Goal: Task Accomplishment & Management: Manage account settings

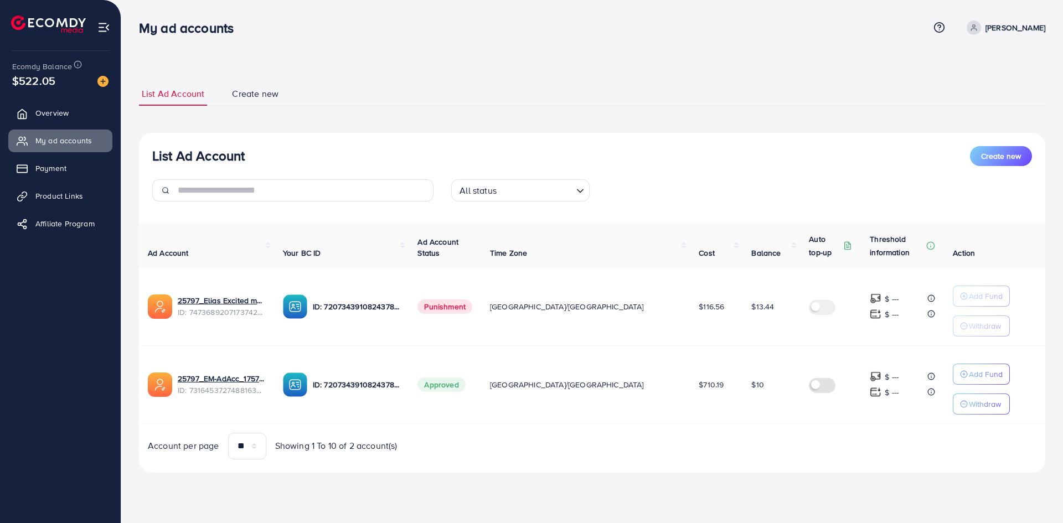
drag, startPoint x: 625, startPoint y: 389, endPoint x: 687, endPoint y: 389, distance: 62.5
click at [687, 389] on tr "25797_EM-AdAcc_1757236227748 ID: 7316453727488163841 ID: 7207343910824378369 Ap…" at bounding box center [592, 384] width 906 height 78
click at [690, 394] on td "$710.19" at bounding box center [716, 384] width 53 height 78
click at [969, 327] on p "Withdraw" at bounding box center [985, 325] width 32 height 13
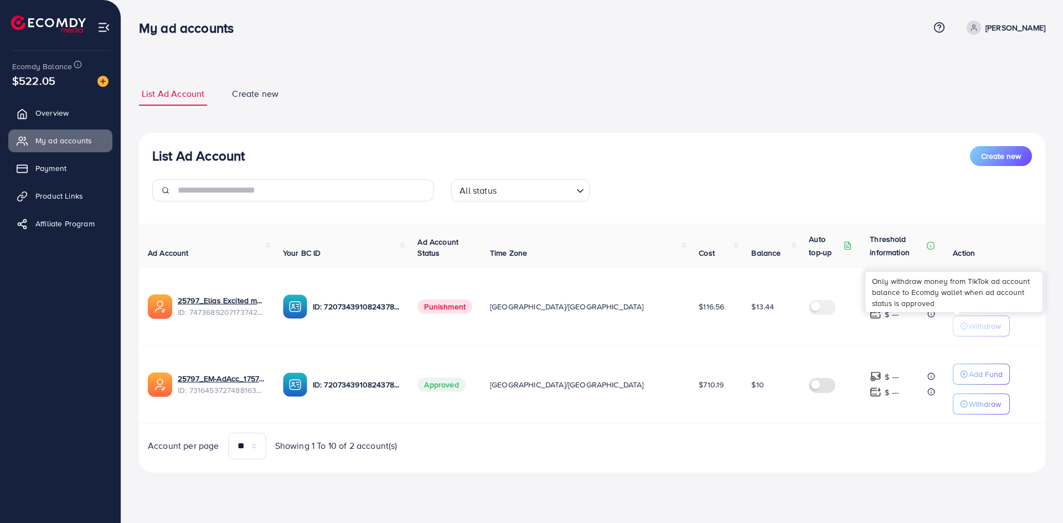
click at [969, 327] on p "Withdraw" at bounding box center [985, 325] width 32 height 13
